Goal: Task Accomplishment & Management: Use online tool/utility

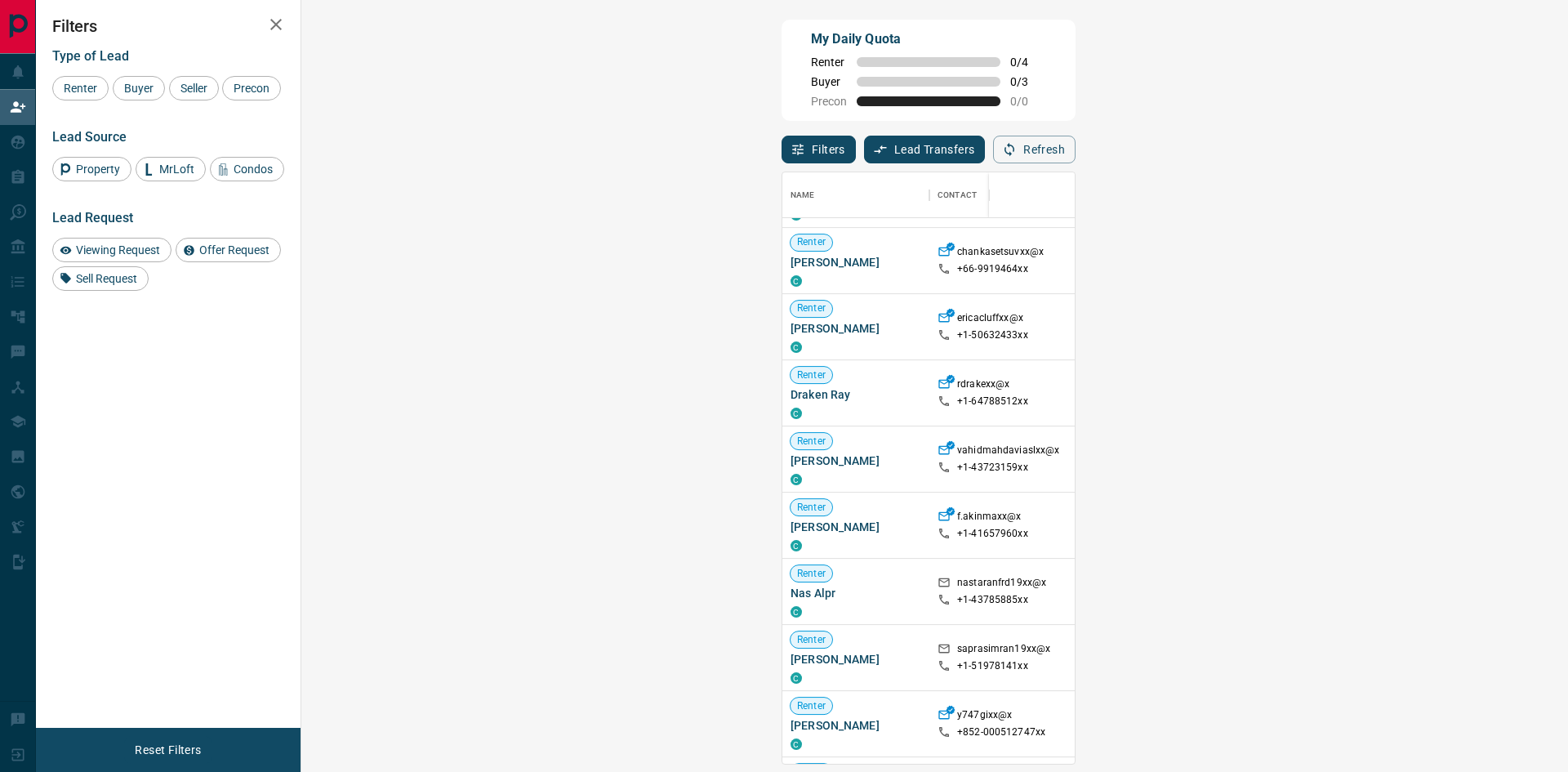
scroll to position [654, 0]
click at [1413, 656] on span "Viewing Request ( 2 )" at bounding box center [1458, 656] width 90 height 11
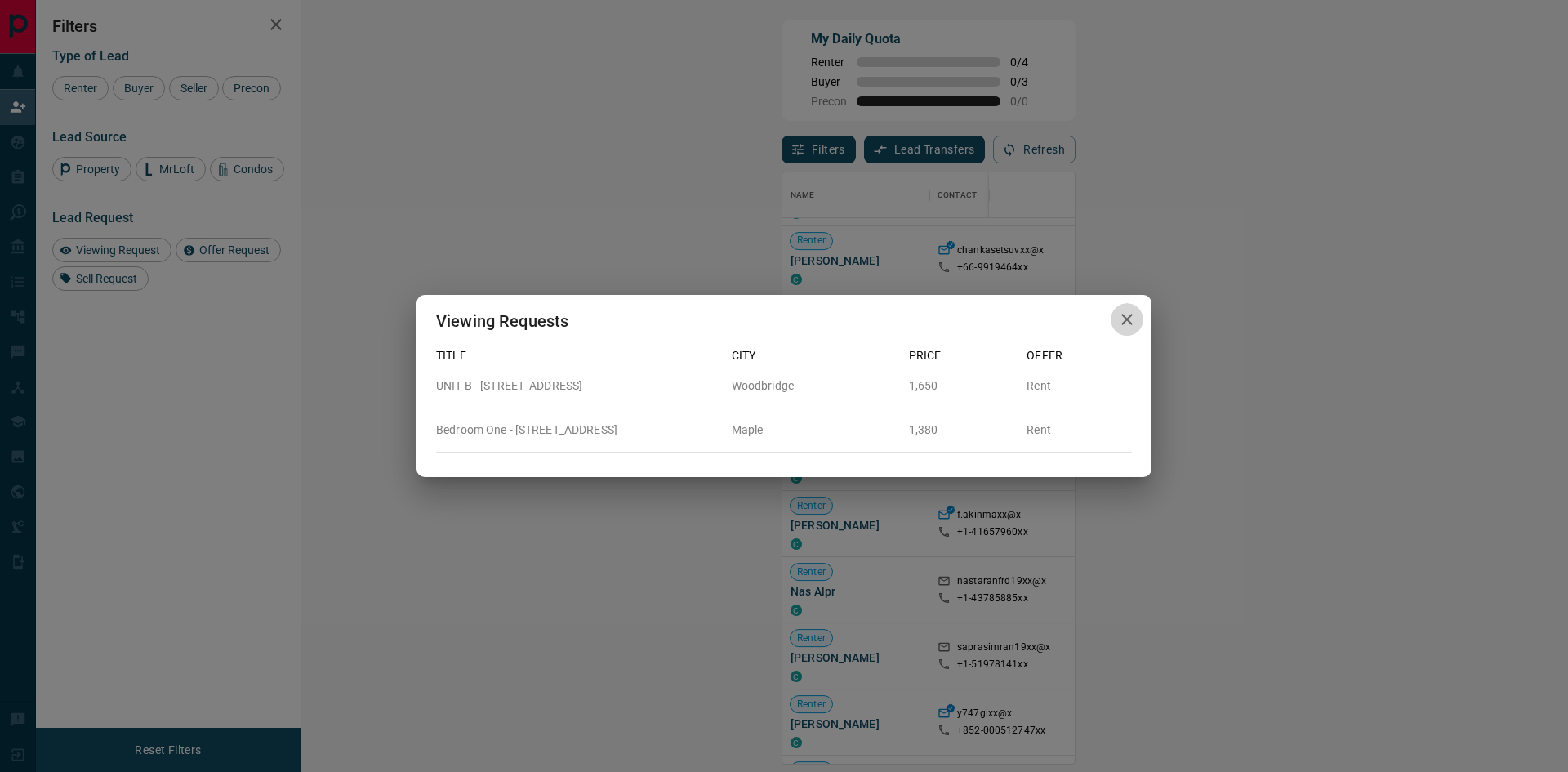
click at [1139, 318] on button "button" at bounding box center [1127, 319] width 32 height 33
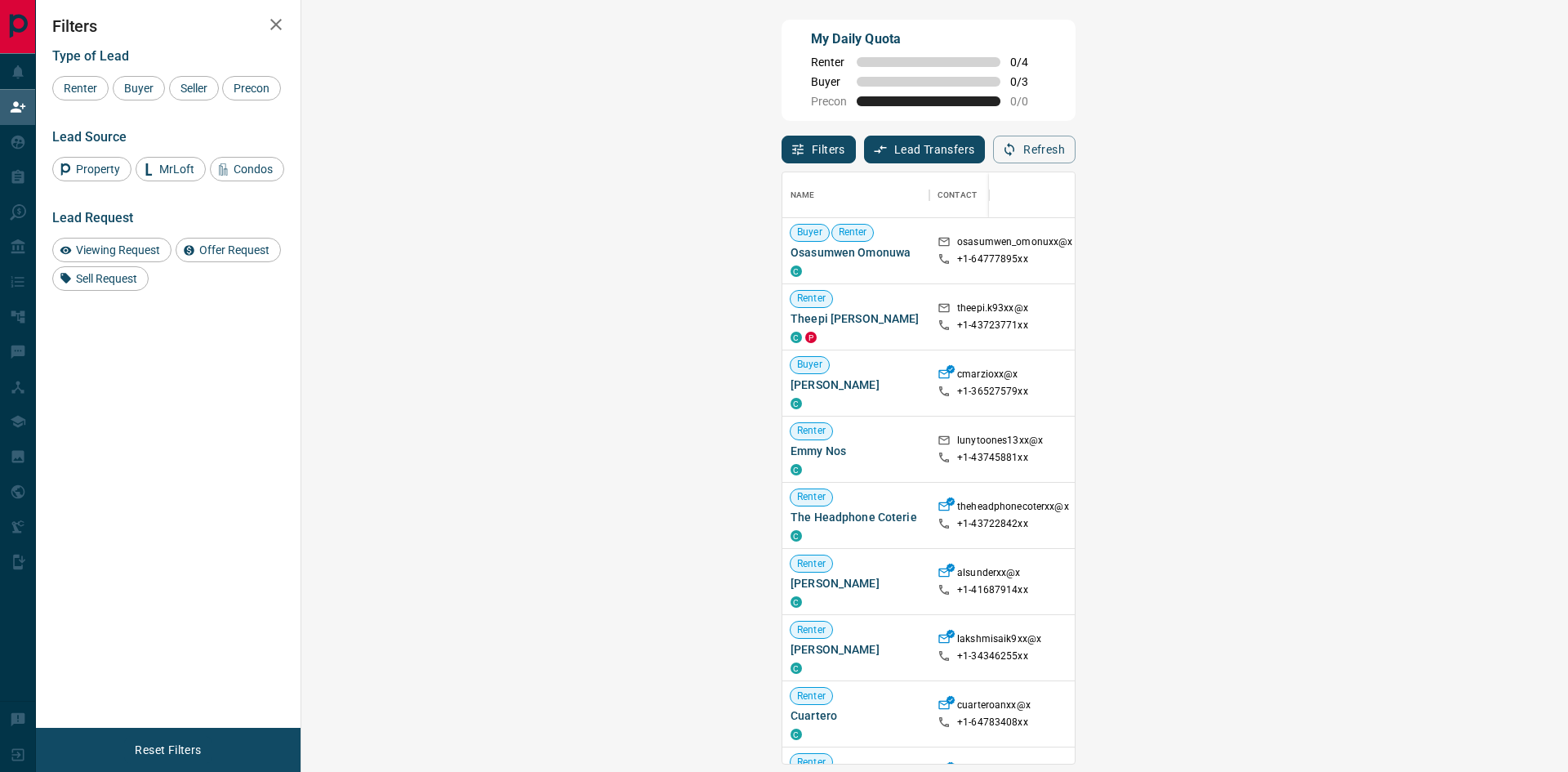
scroll to position [579, 1219]
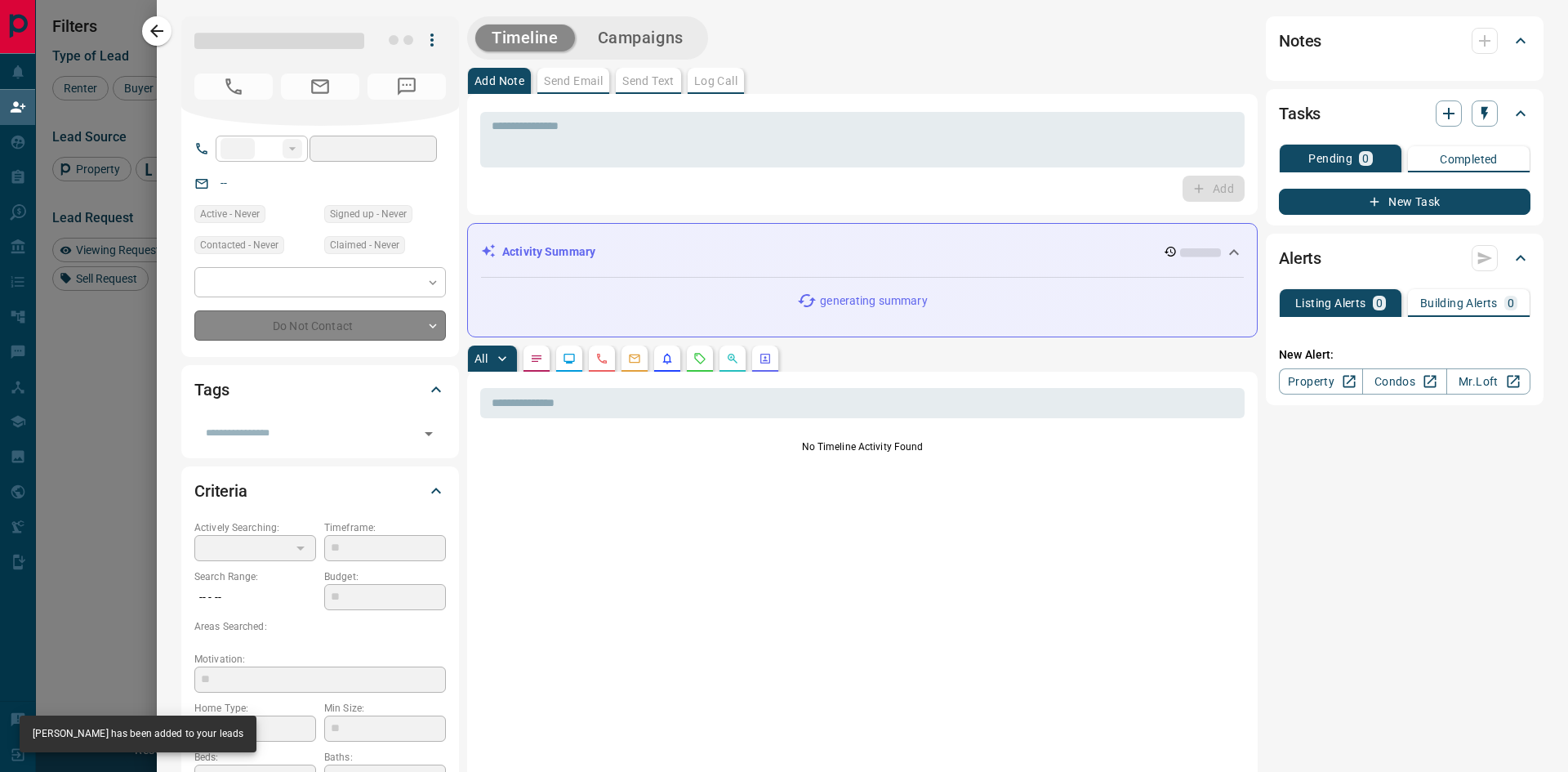
type input "**"
type input "**********"
type input "*"
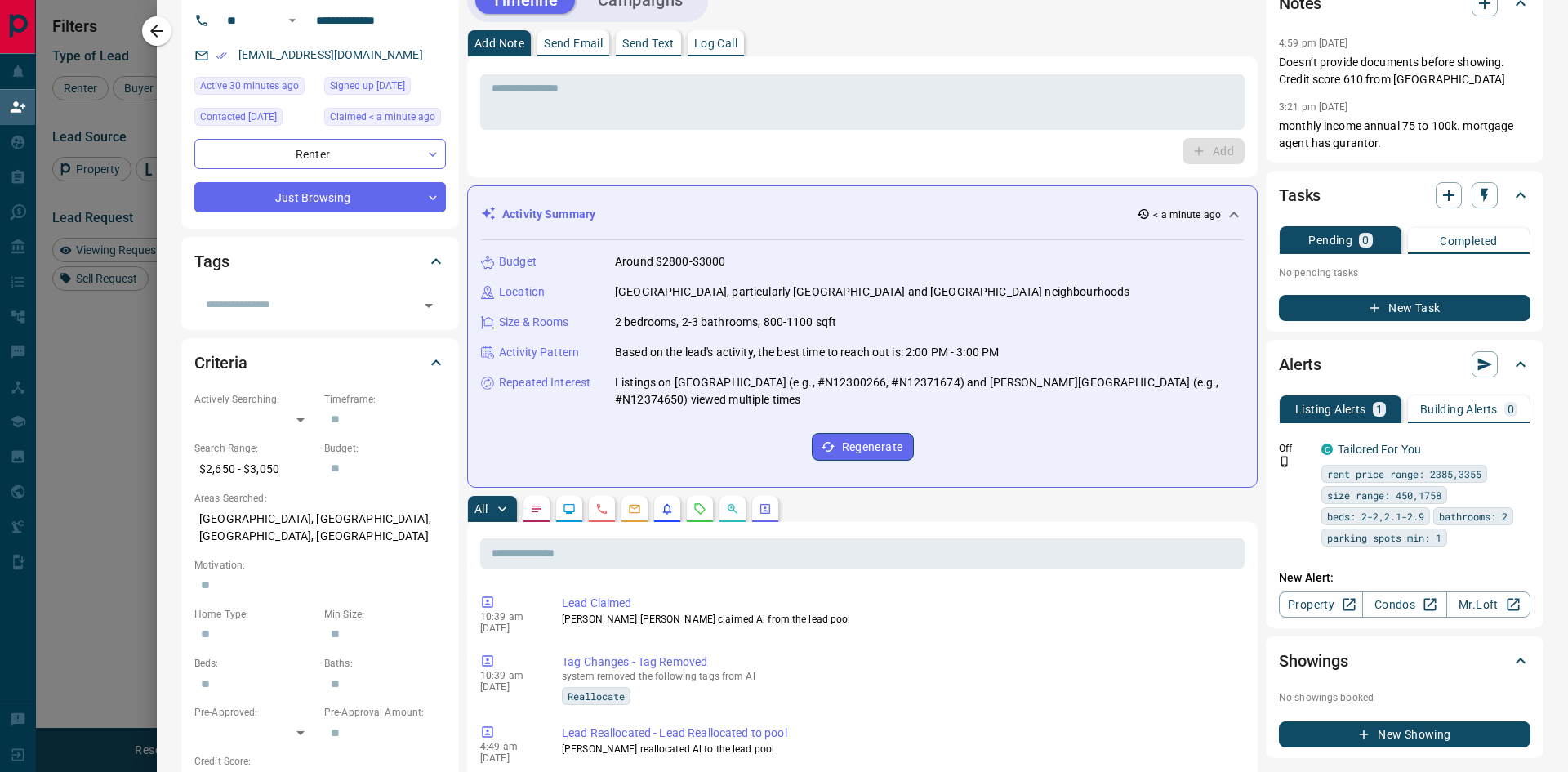
scroll to position [0, 0]
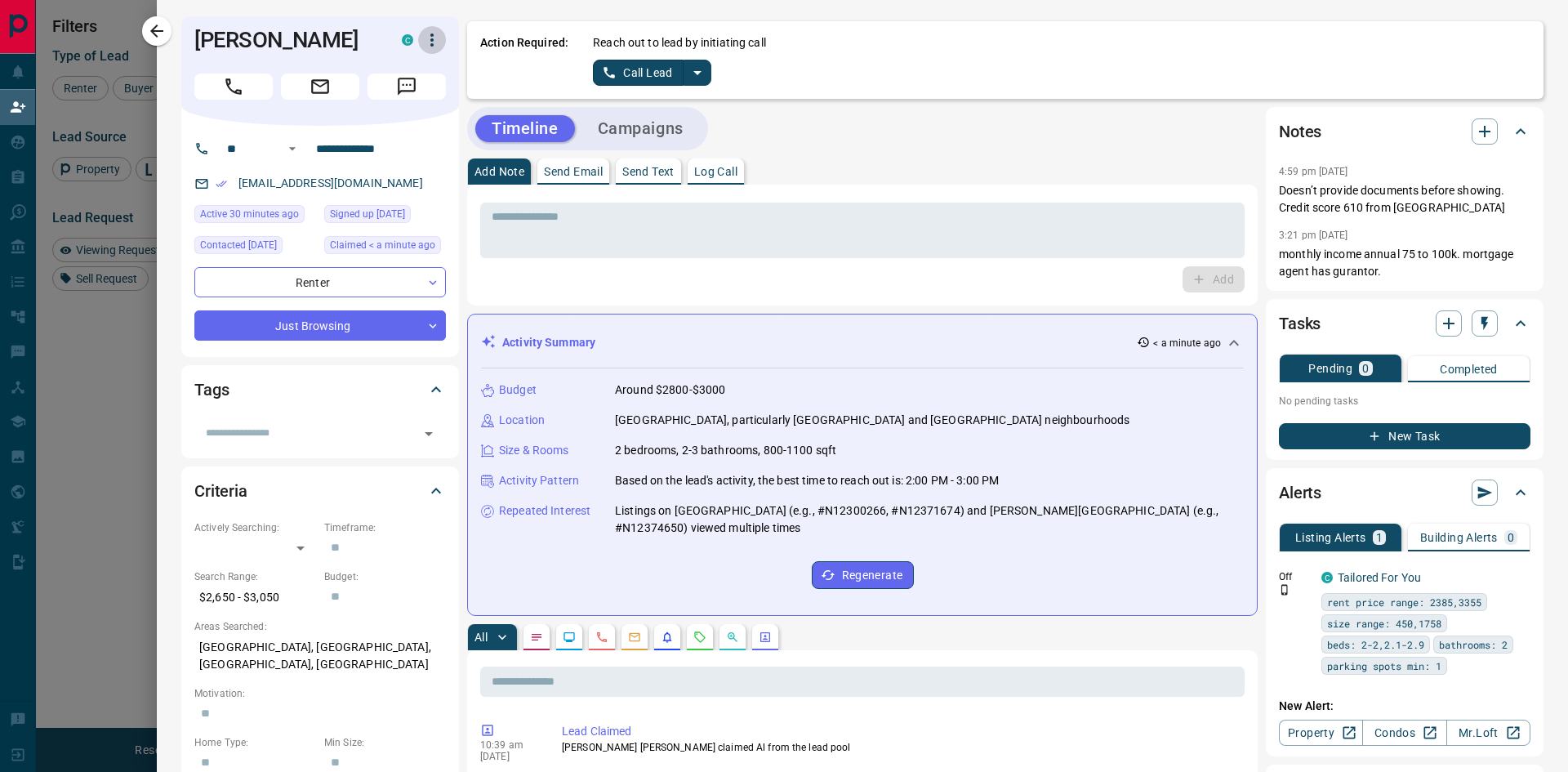
click at [429, 38] on icon "button" at bounding box center [431, 40] width 20 height 20
click at [407, 97] on li "Reallocate" at bounding box center [398, 97] width 97 height 25
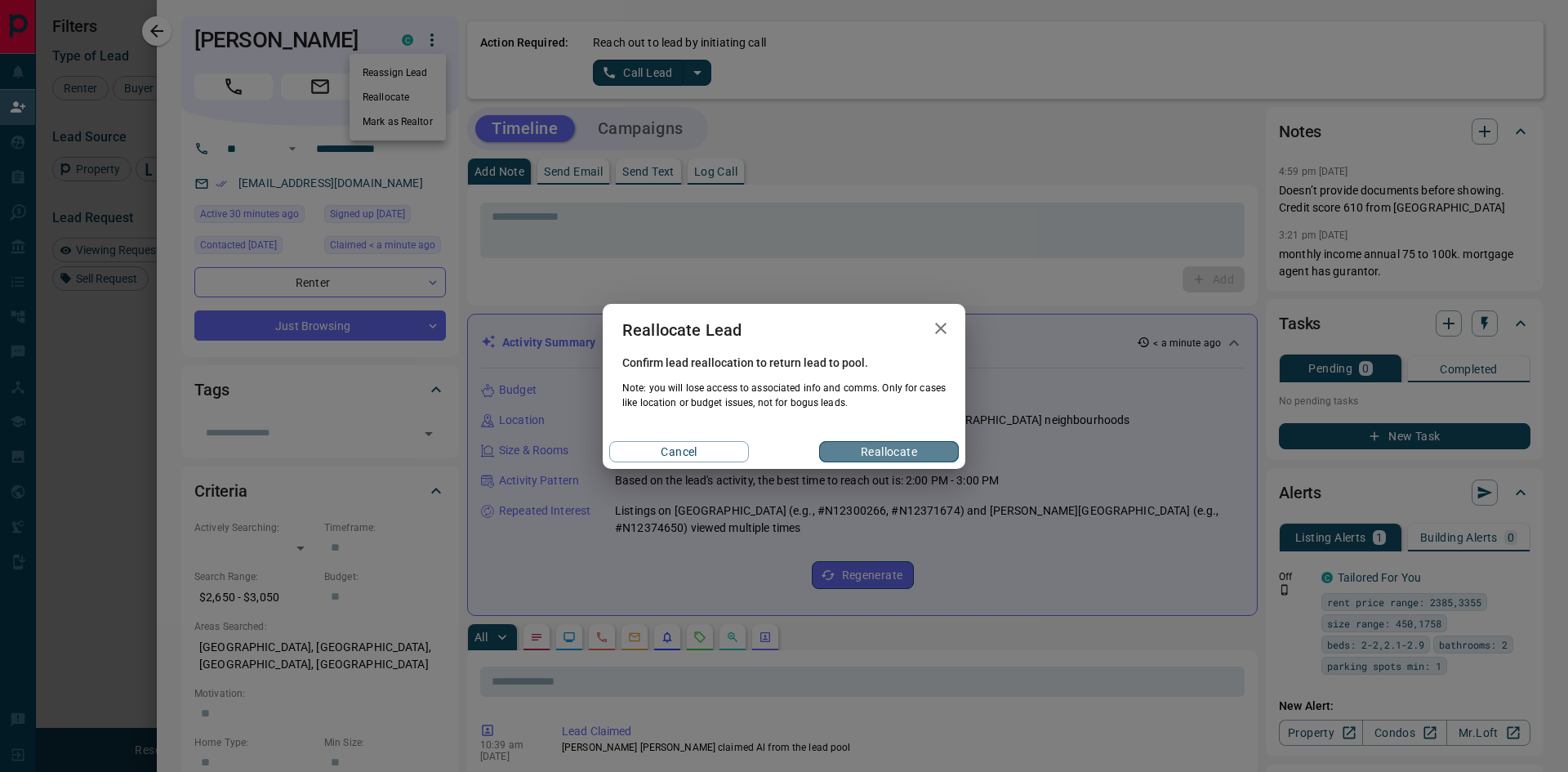
click at [869, 457] on button "Reallocate" at bounding box center [889, 451] width 140 height 21
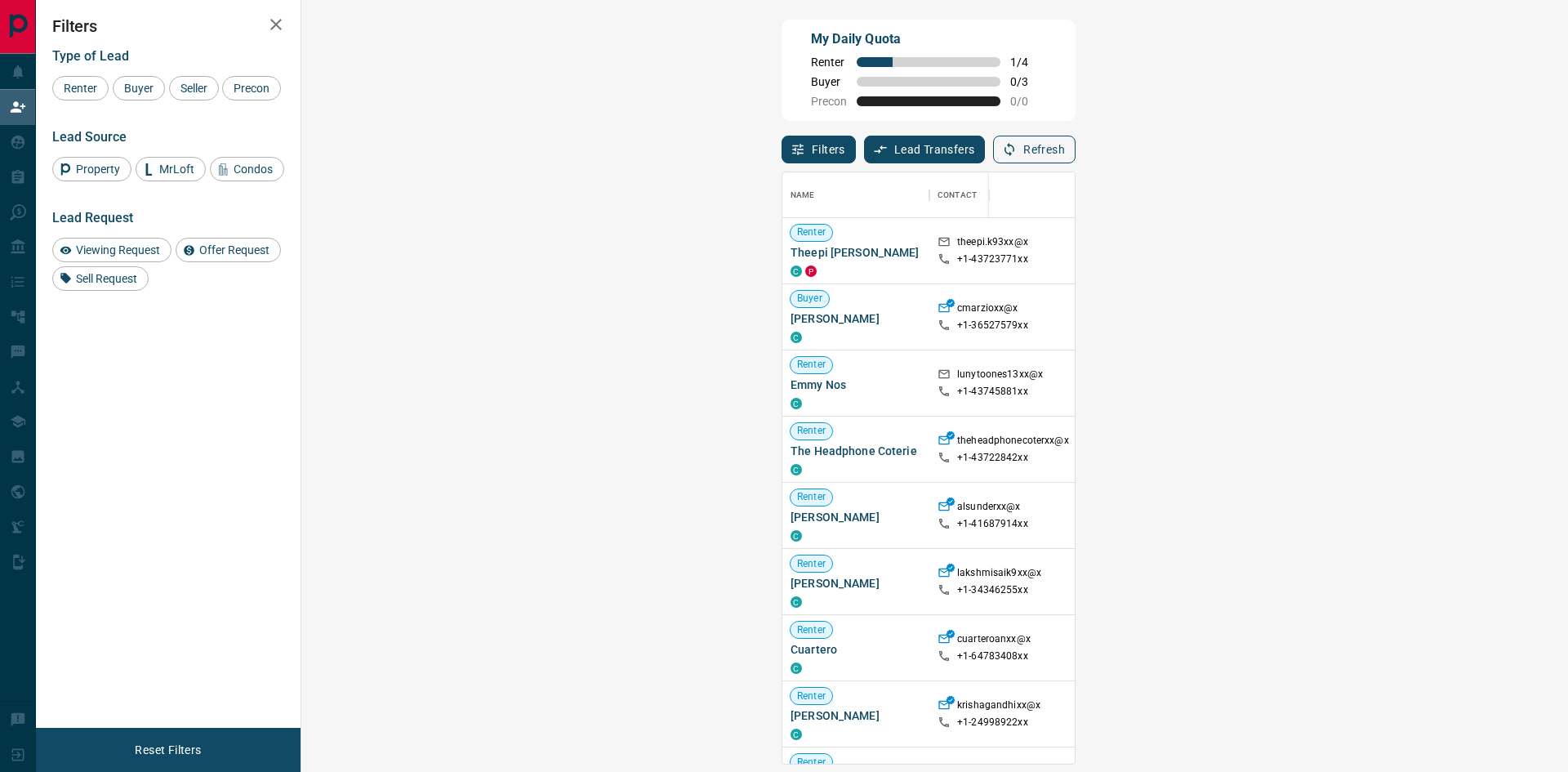
click at [1076, 154] on button "Refresh" at bounding box center [1034, 149] width 82 height 28
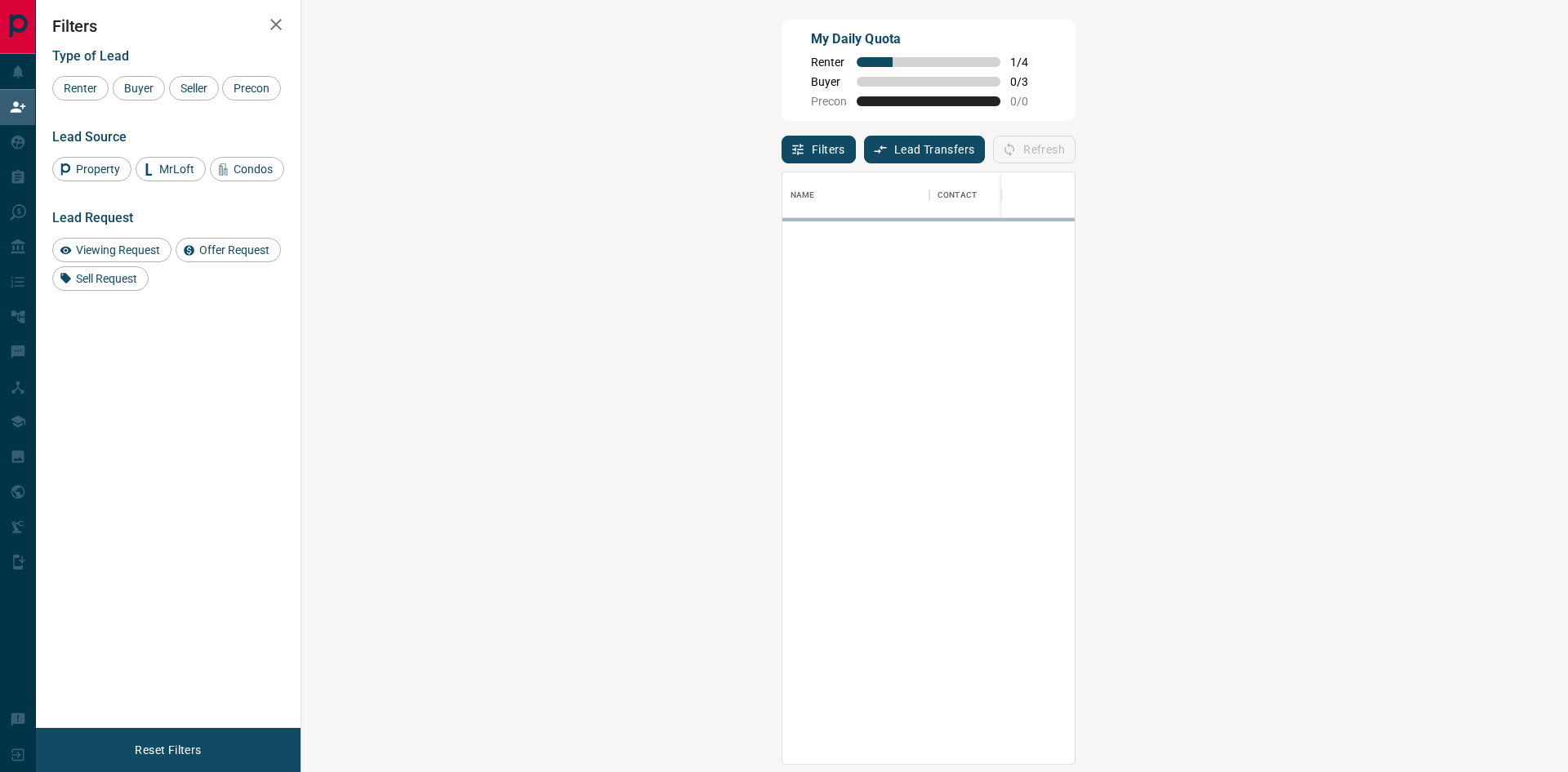
scroll to position [579, 1219]
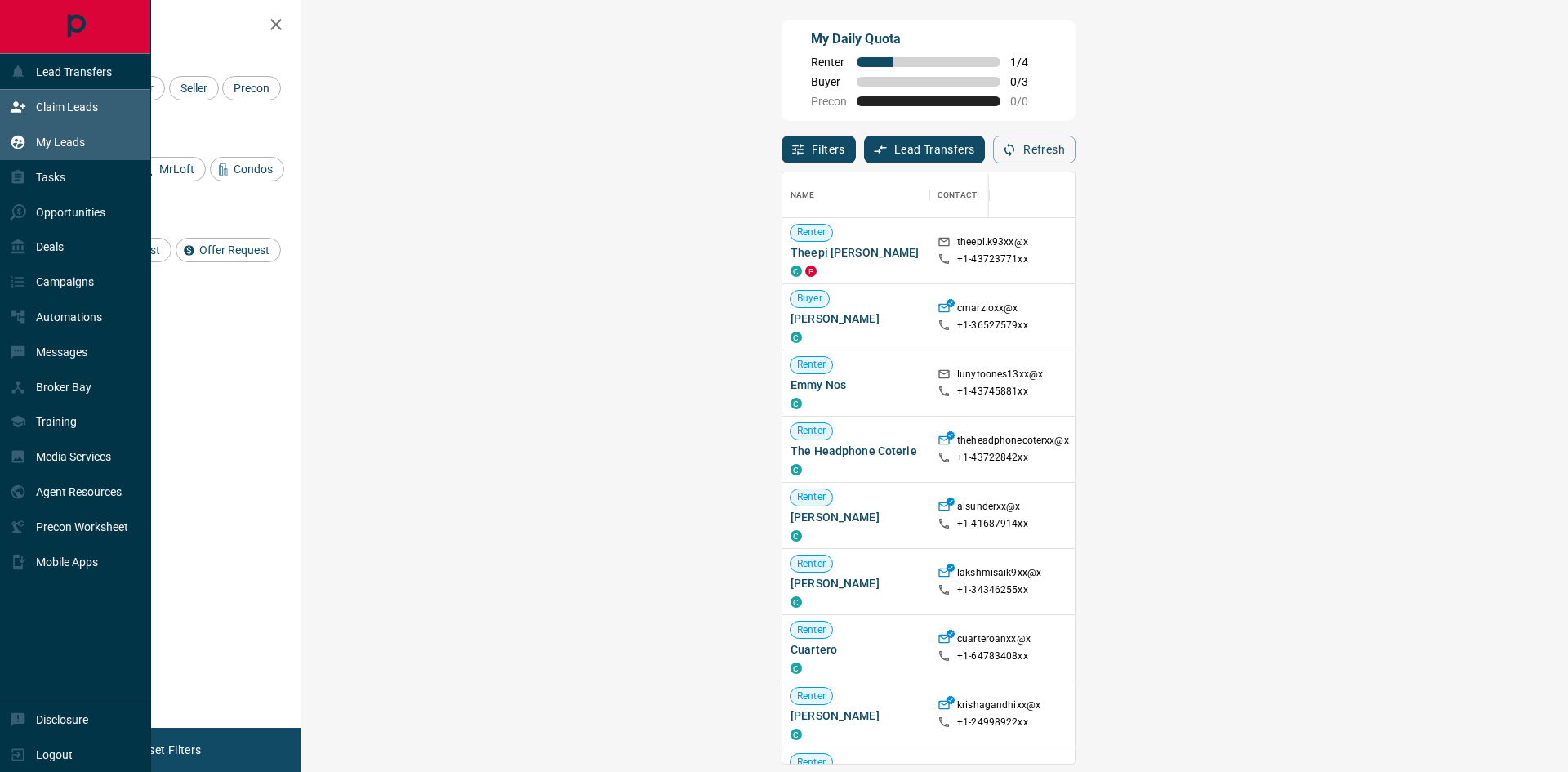
click at [70, 143] on p "My Leads" at bounding box center [60, 142] width 49 height 13
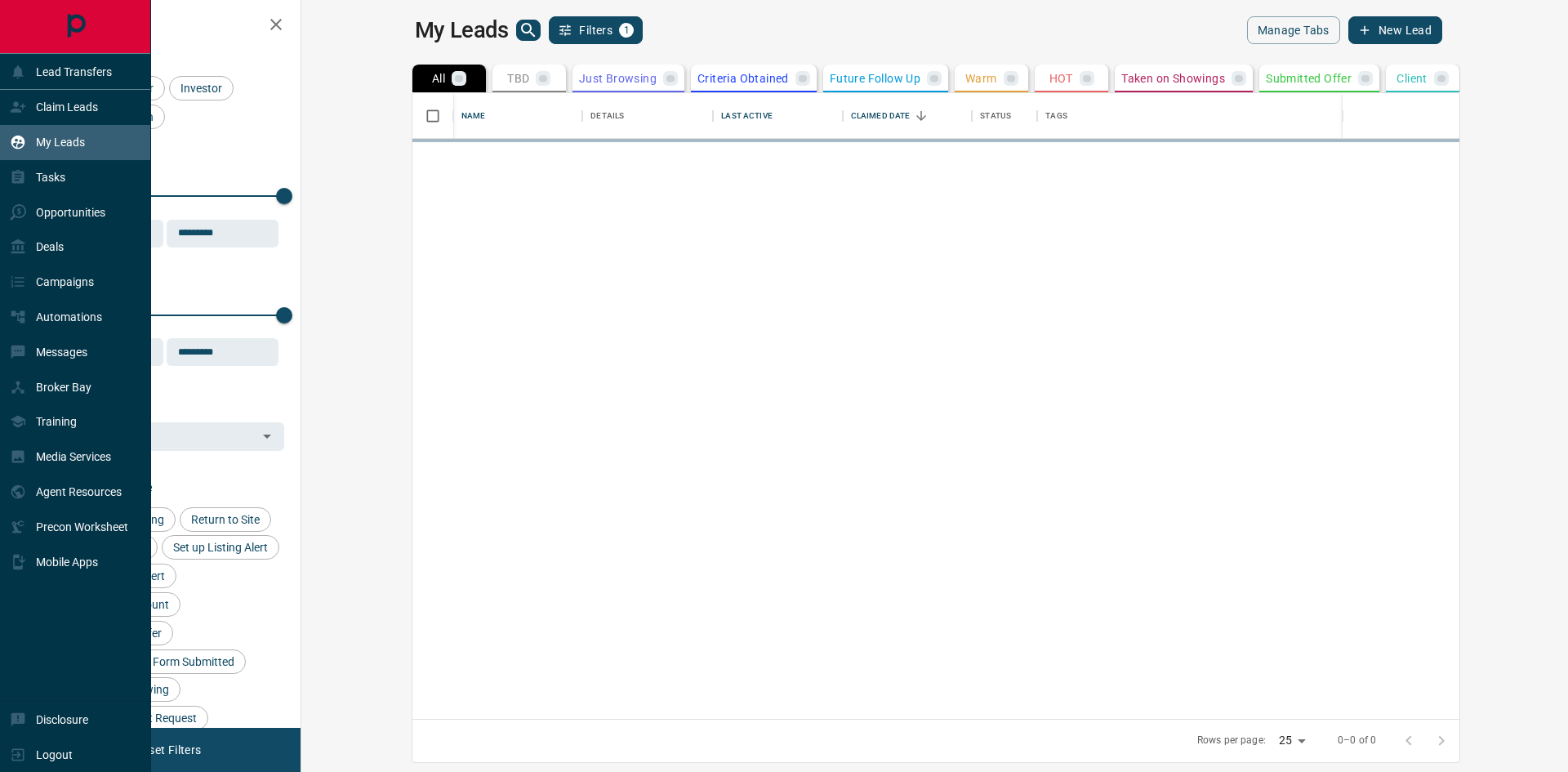
scroll to position [613, 1247]
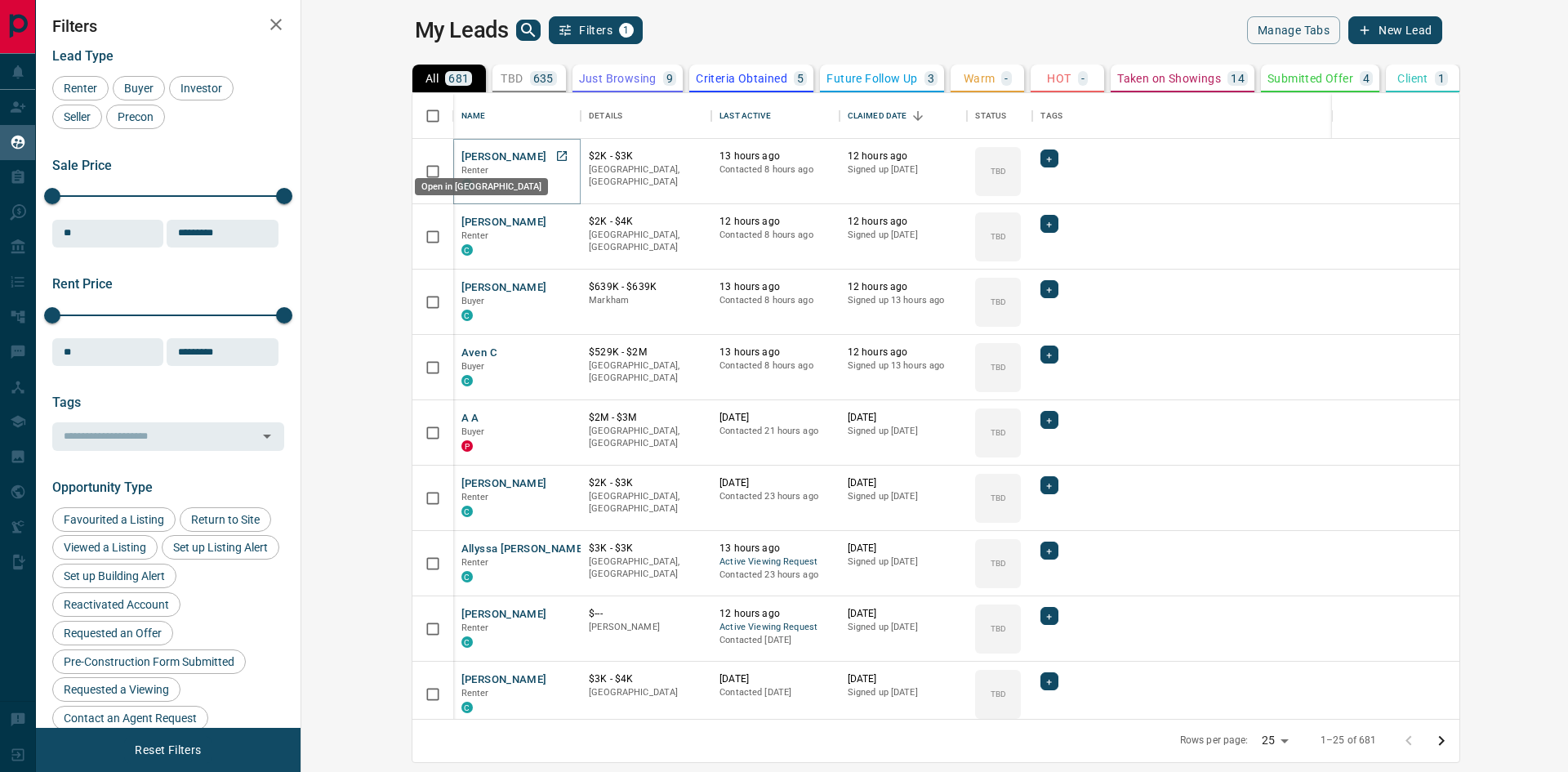
click at [557, 153] on icon "Open in New Tab" at bounding box center [562, 156] width 10 height 10
click at [555, 217] on icon "Open in New Tab" at bounding box center [561, 221] width 13 height 13
click at [555, 286] on icon "Open in New Tab" at bounding box center [561, 286] width 13 height 13
click at [555, 349] on icon "Open in New Tab" at bounding box center [561, 352] width 13 height 13
drag, startPoint x: 465, startPoint y: 421, endPoint x: 455, endPoint y: 420, distance: 10.0
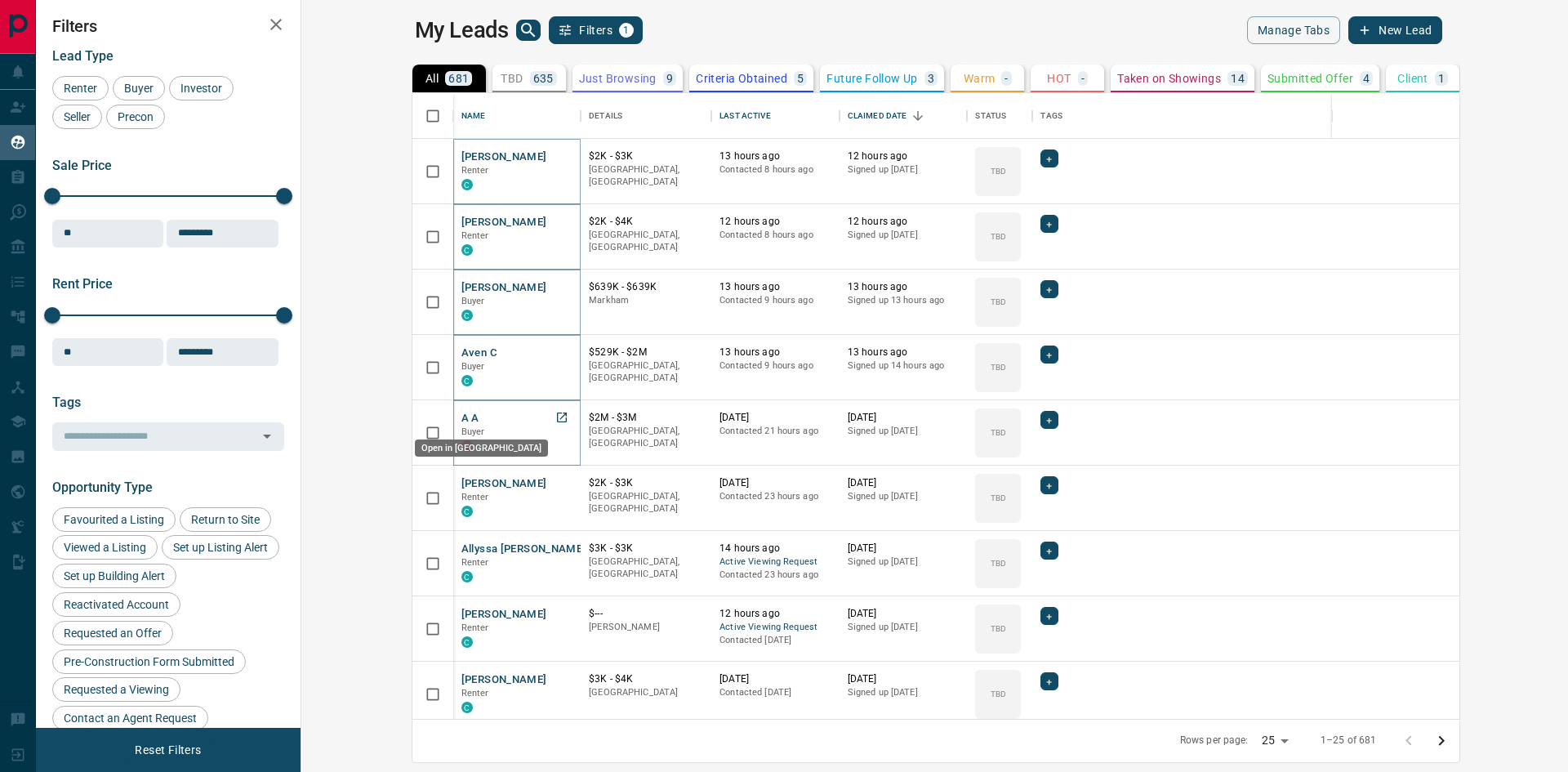
click at [555, 420] on icon "Open in New Tab" at bounding box center [561, 417] width 13 height 13
click at [555, 484] on icon "Open in New Tab" at bounding box center [561, 482] width 13 height 13
click at [555, 545] on icon "Open in New Tab" at bounding box center [561, 548] width 13 height 13
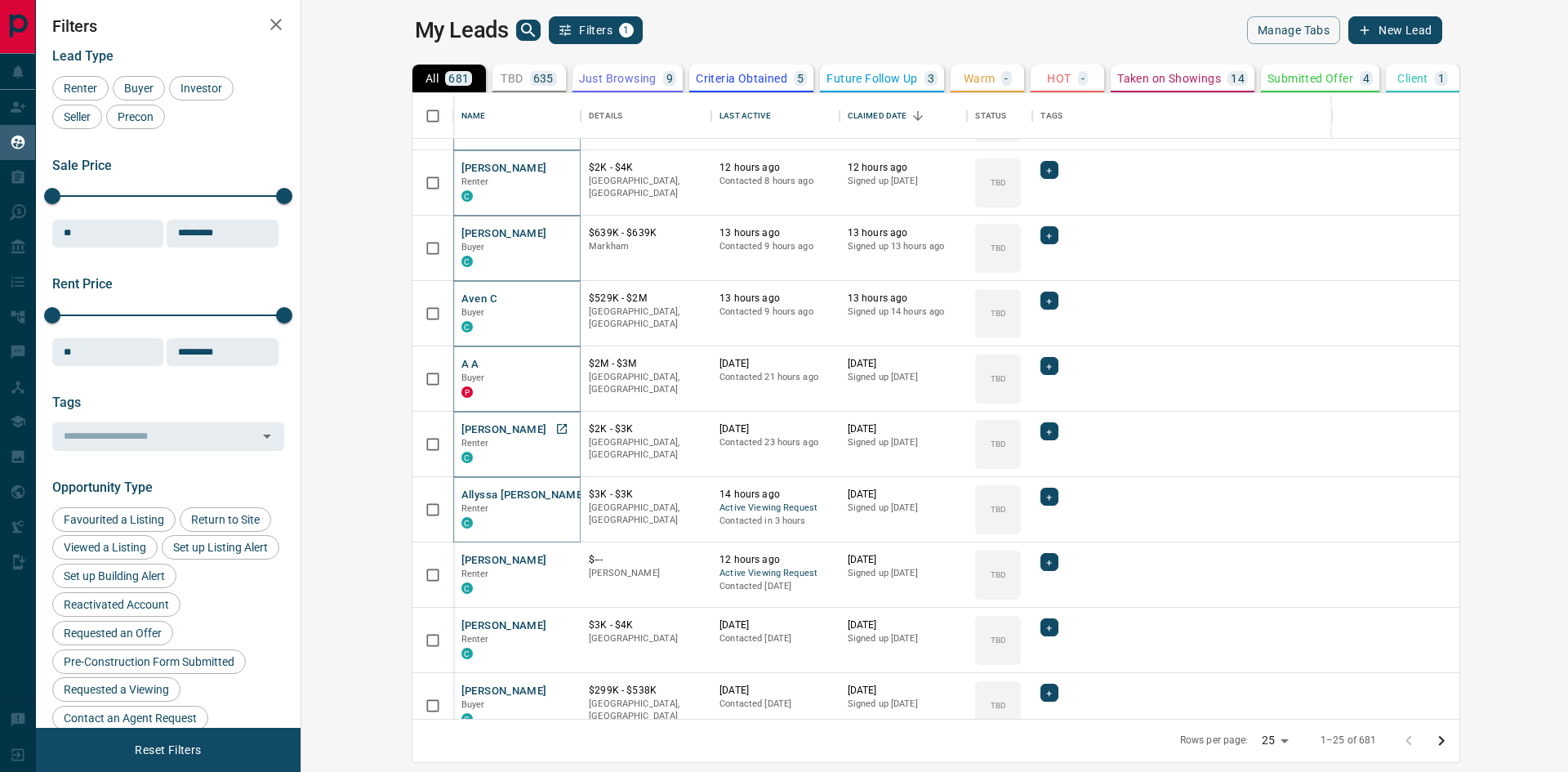
scroll to position [82, 0]
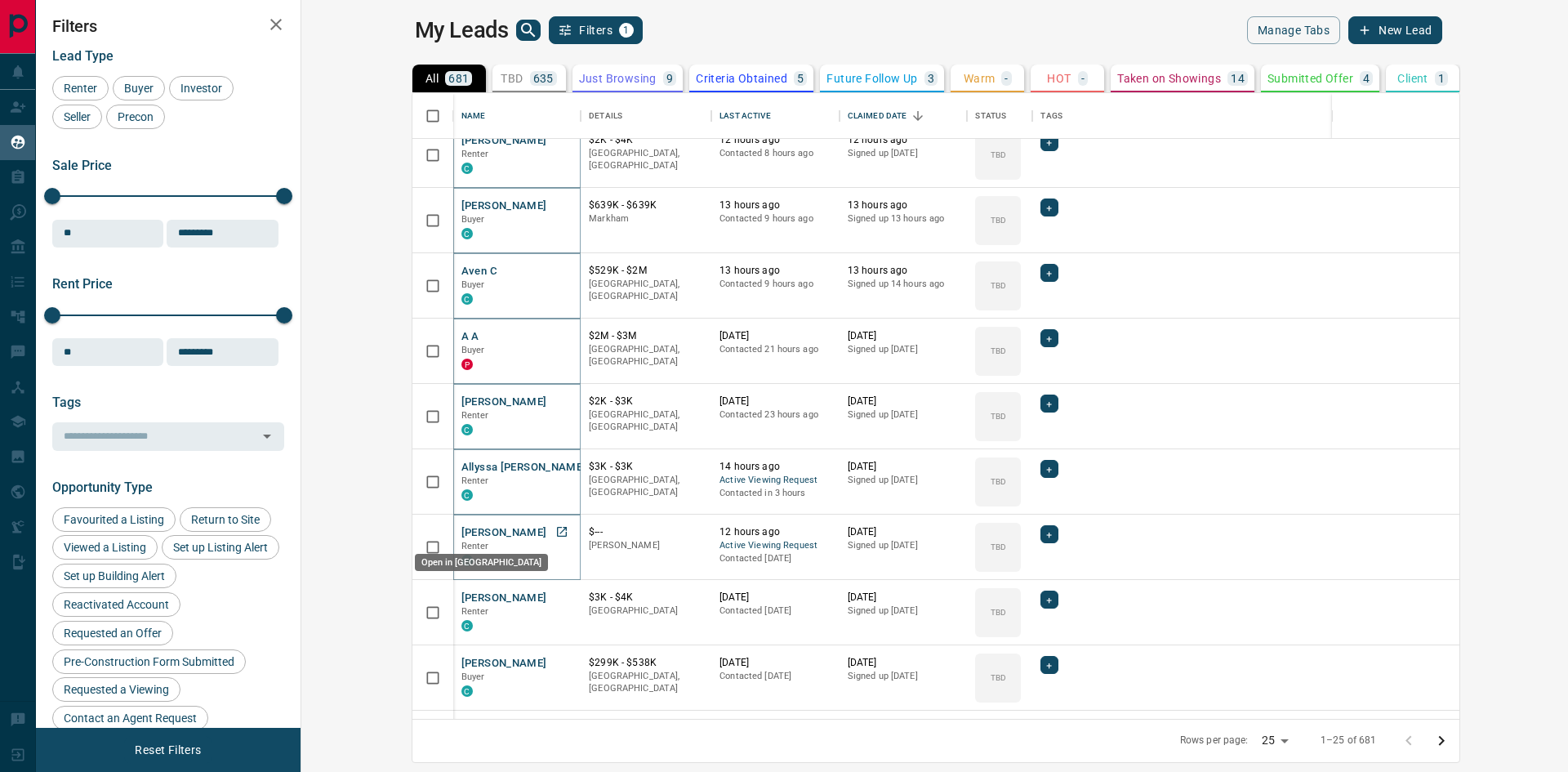
click at [555, 533] on icon "Open in New Tab" at bounding box center [561, 532] width 13 height 13
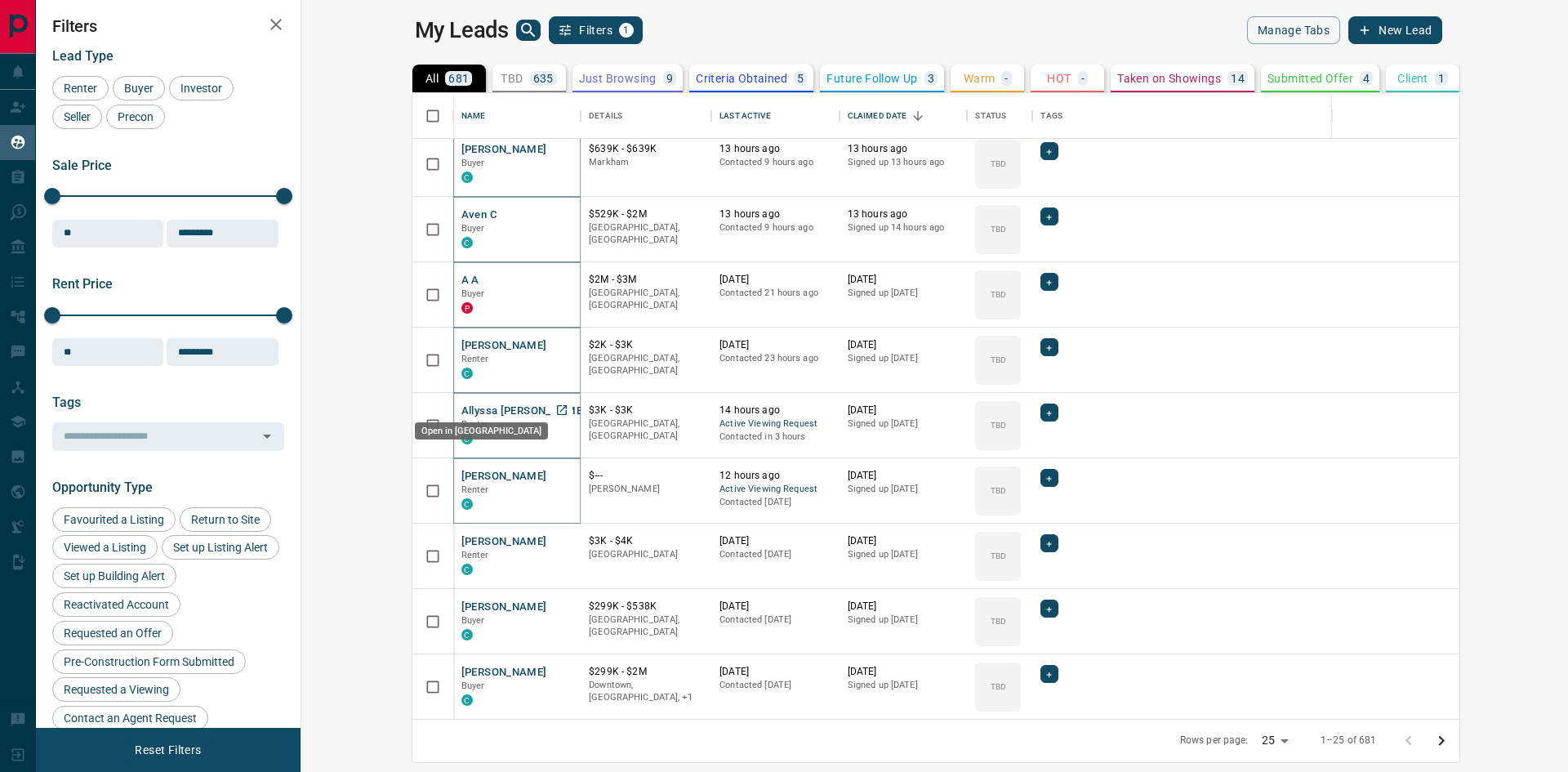
scroll to position [163, 0]
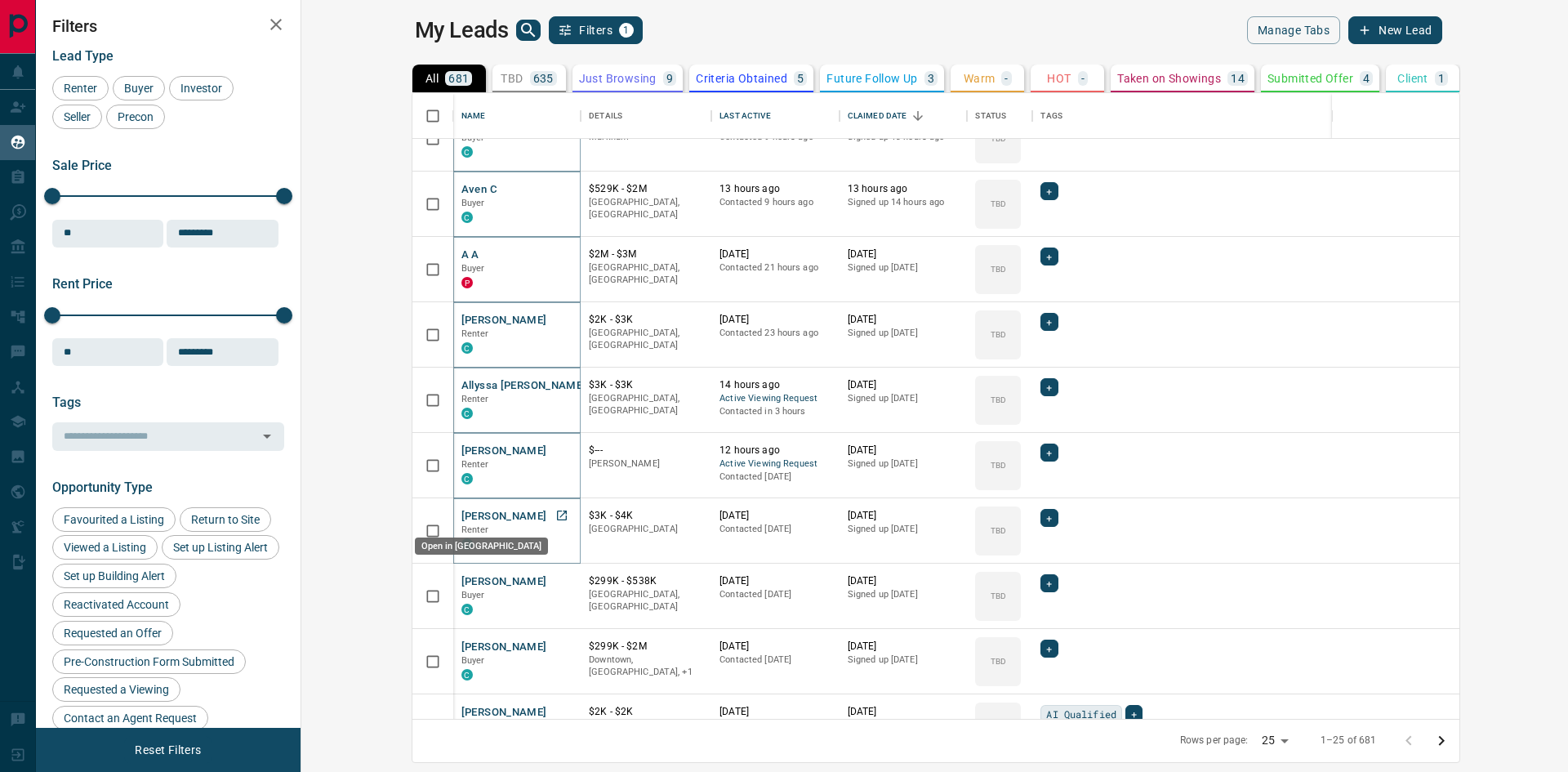
click at [555, 518] on icon "Open in New Tab" at bounding box center [561, 515] width 13 height 13
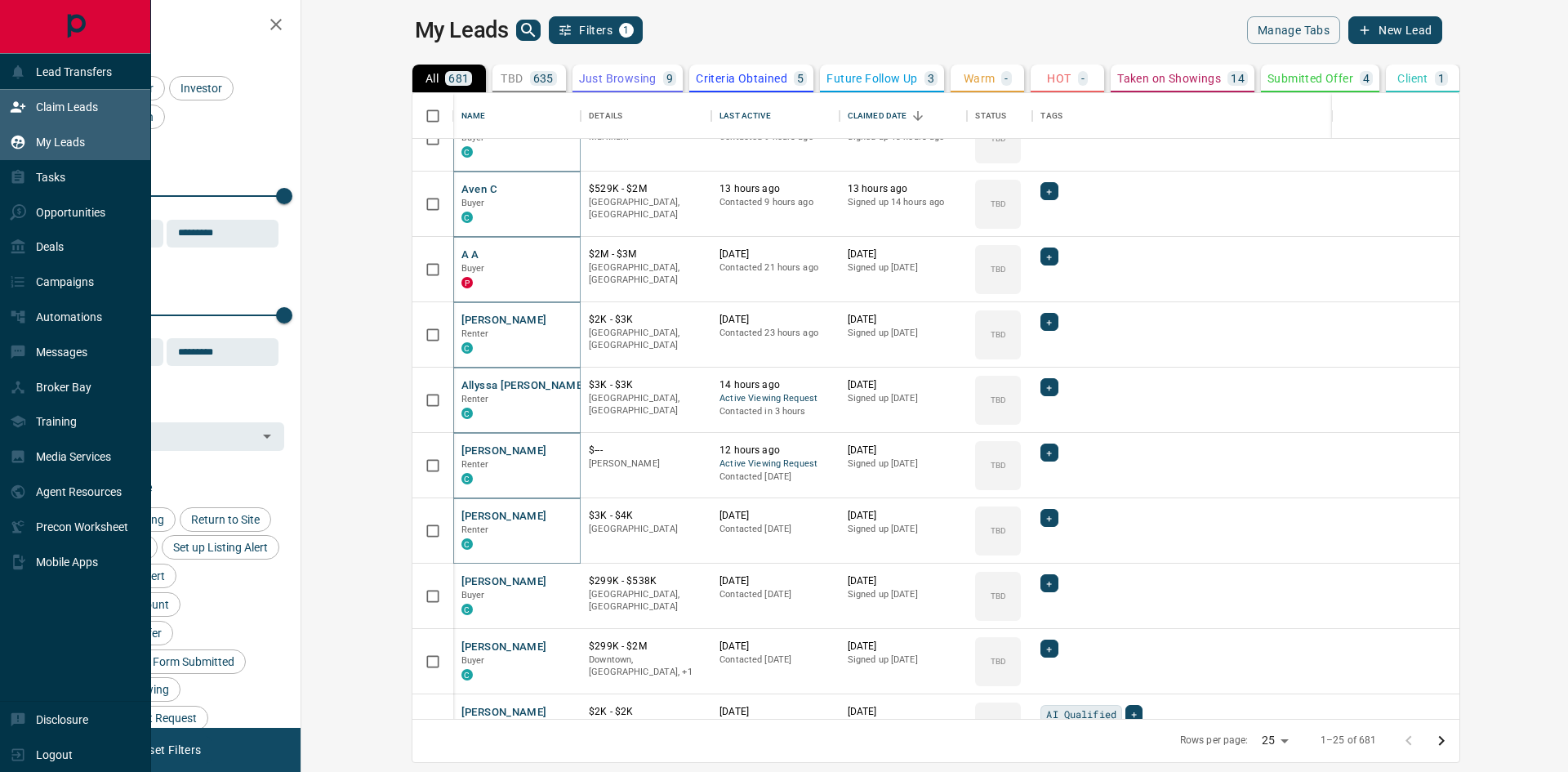
click at [21, 110] on icon at bounding box center [18, 106] width 16 height 16
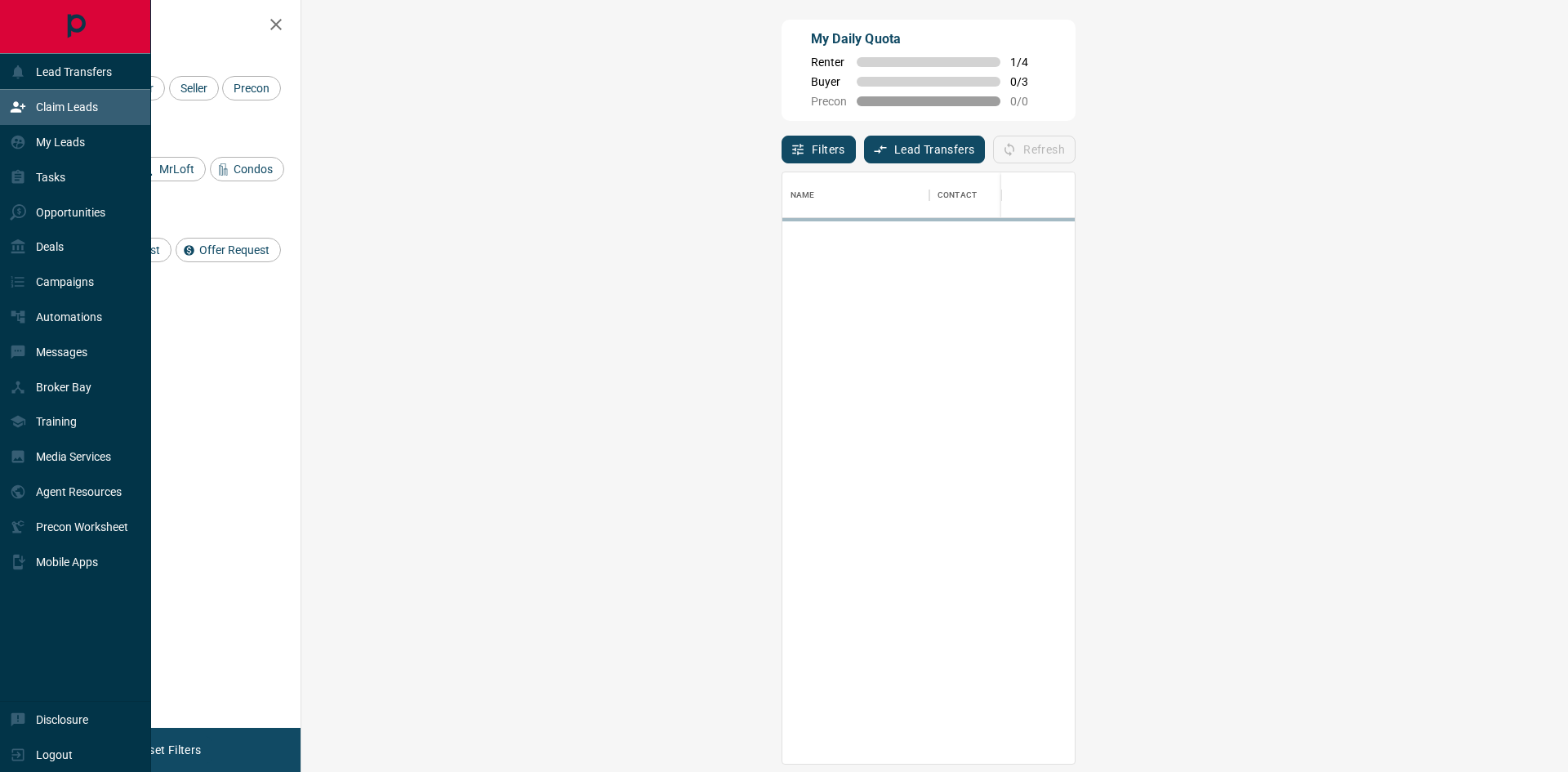
scroll to position [579, 1219]
click at [53, 103] on p "Claim Leads" at bounding box center [66, 106] width 62 height 13
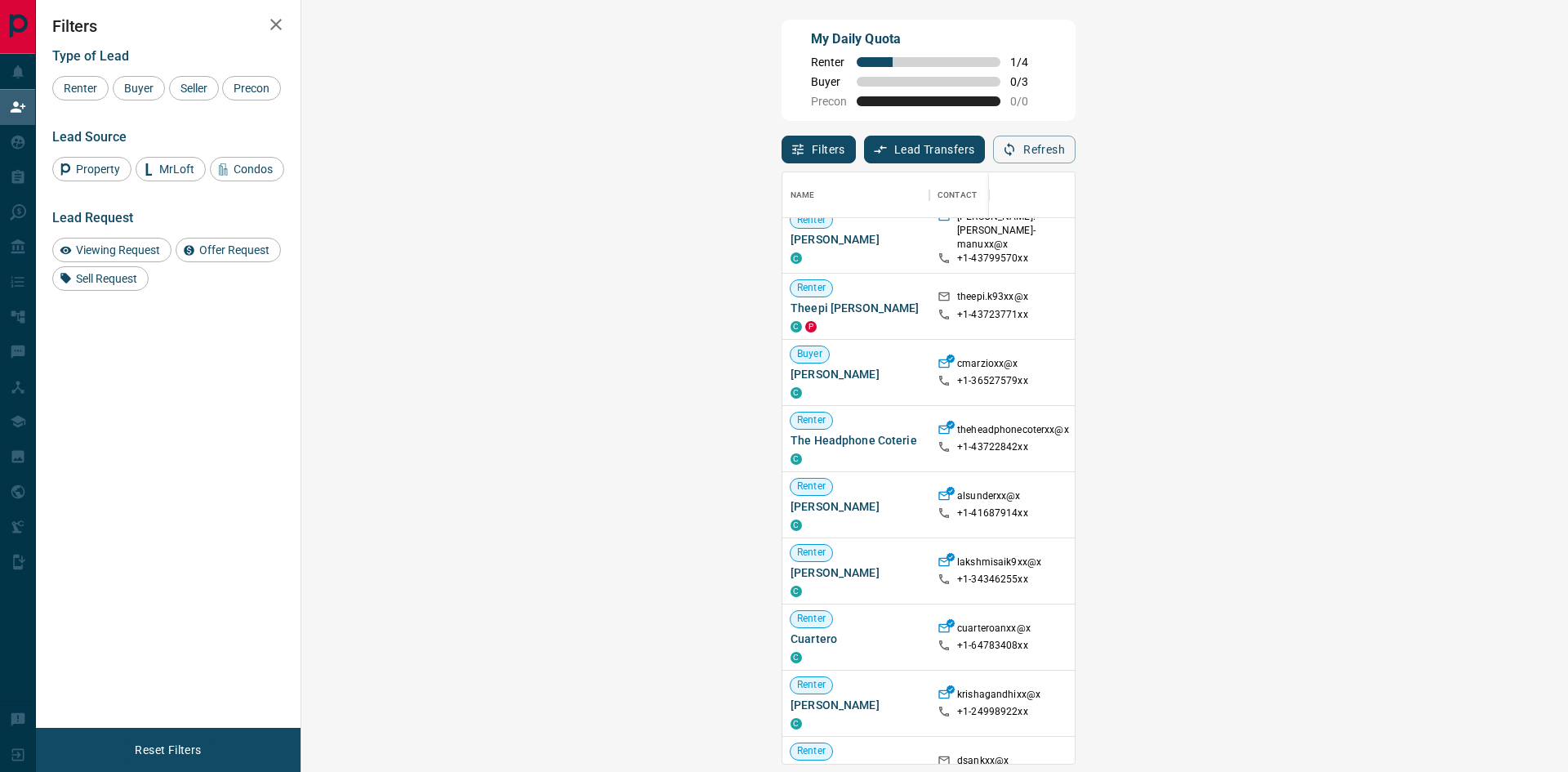
scroll to position [0, 0]
